Goal: Find specific fact: Find specific page/section

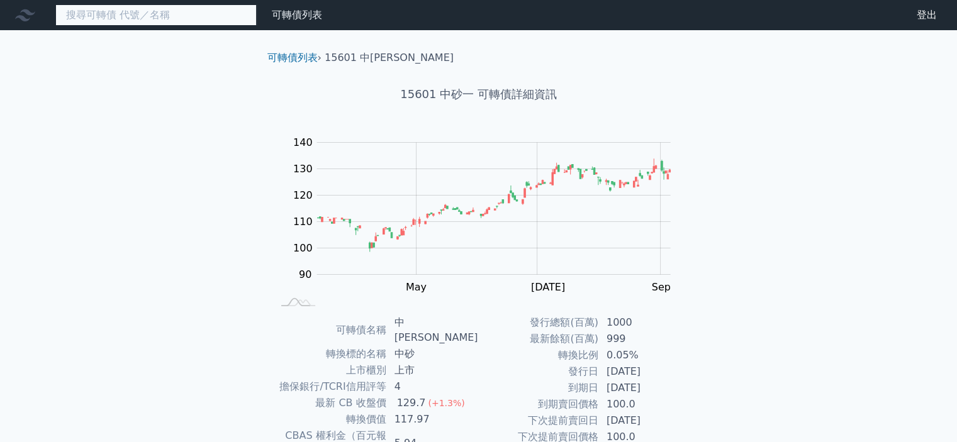
click at [141, 9] on input at bounding box center [155, 14] width 201 height 21
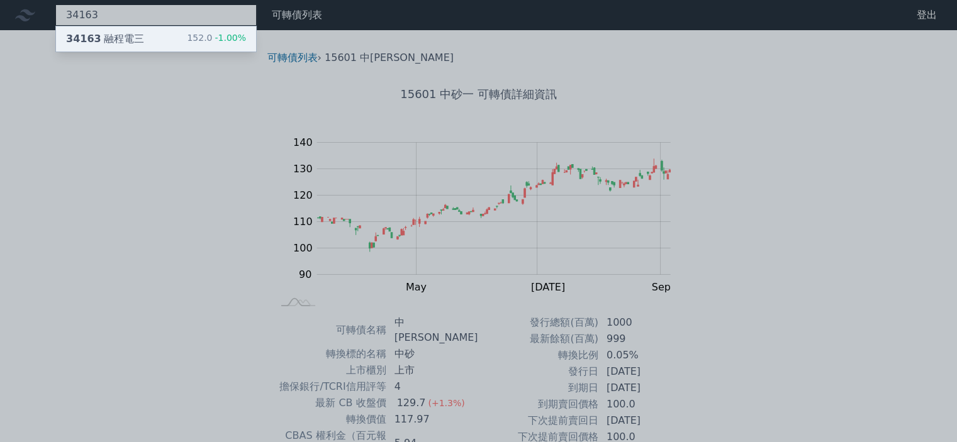
type input "34163"
click at [146, 38] on div "34163 融程電三 152.0 -1.00%" at bounding box center [156, 38] width 200 height 25
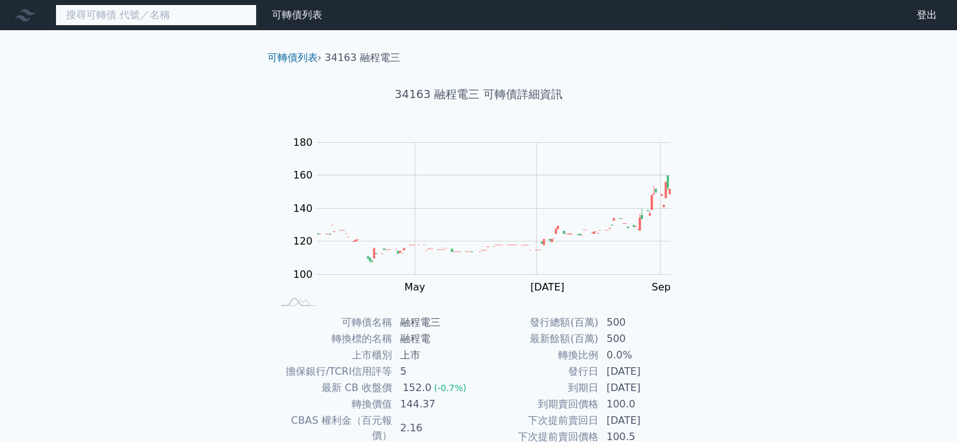
click at [162, 15] on input at bounding box center [155, 14] width 201 height 21
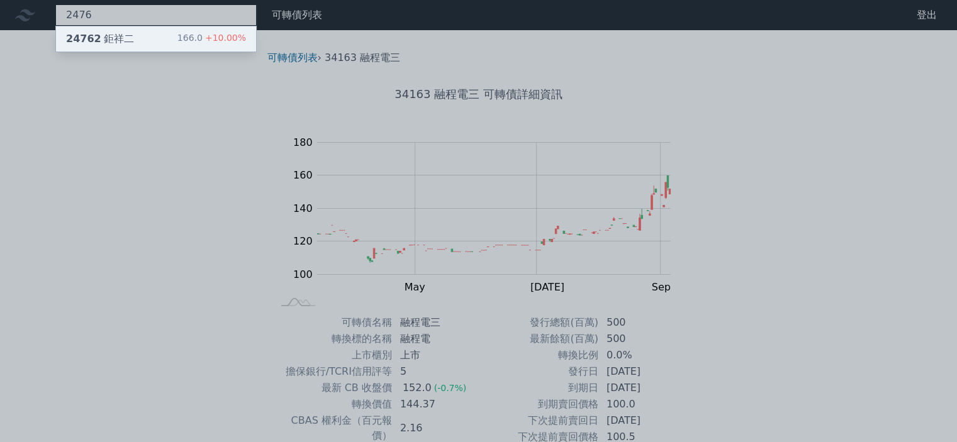
type input "2476"
click at [133, 45] on div "24762 鉅祥二 166.0 +10.00%" at bounding box center [156, 38] width 200 height 25
